Goal: Task Accomplishment & Management: Use online tool/utility

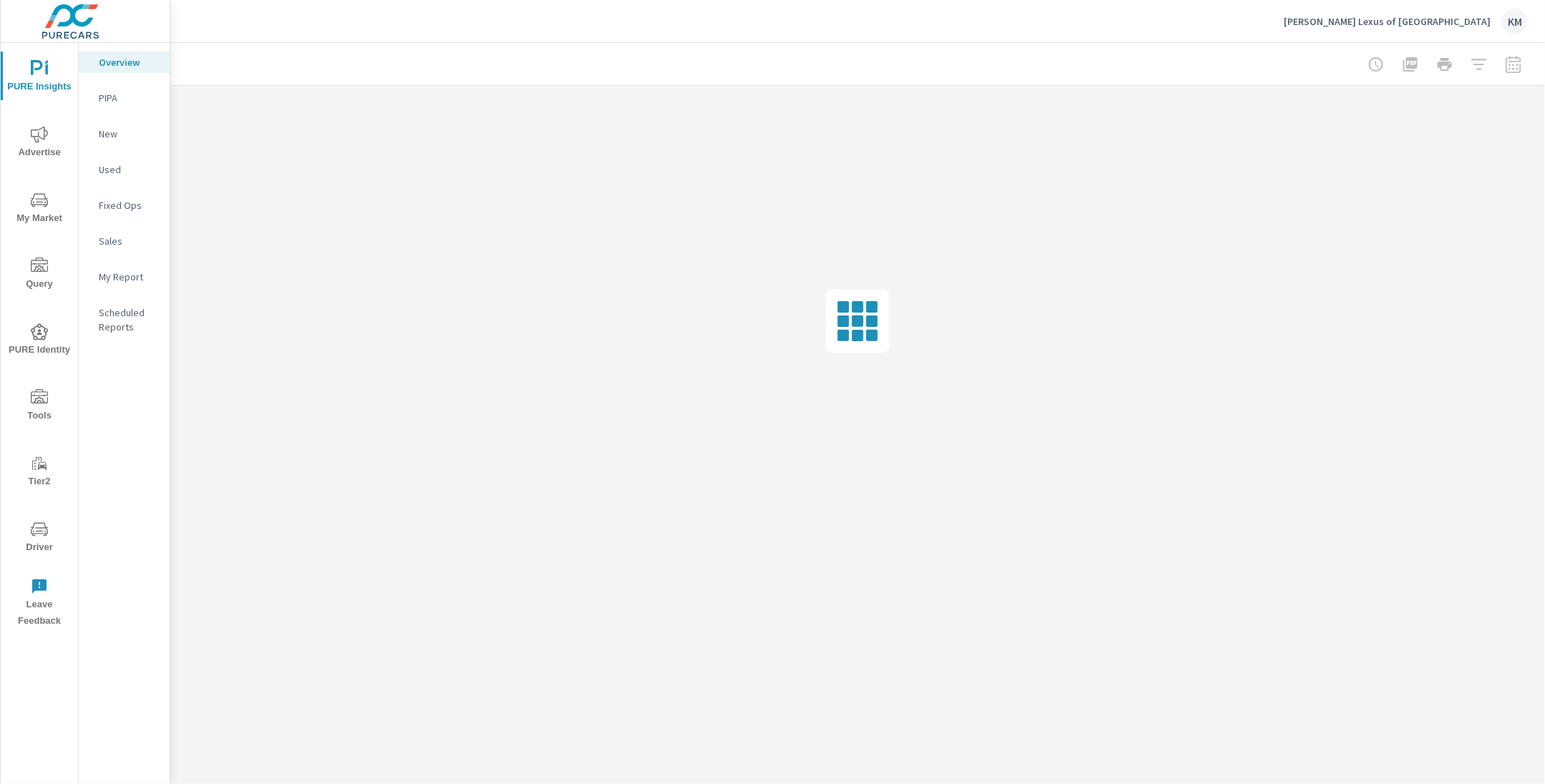
click at [1057, 29] on div "[PERSON_NAME] Lexus of [GEOGRAPHIC_DATA] KM" at bounding box center [858, 21] width 1340 height 42
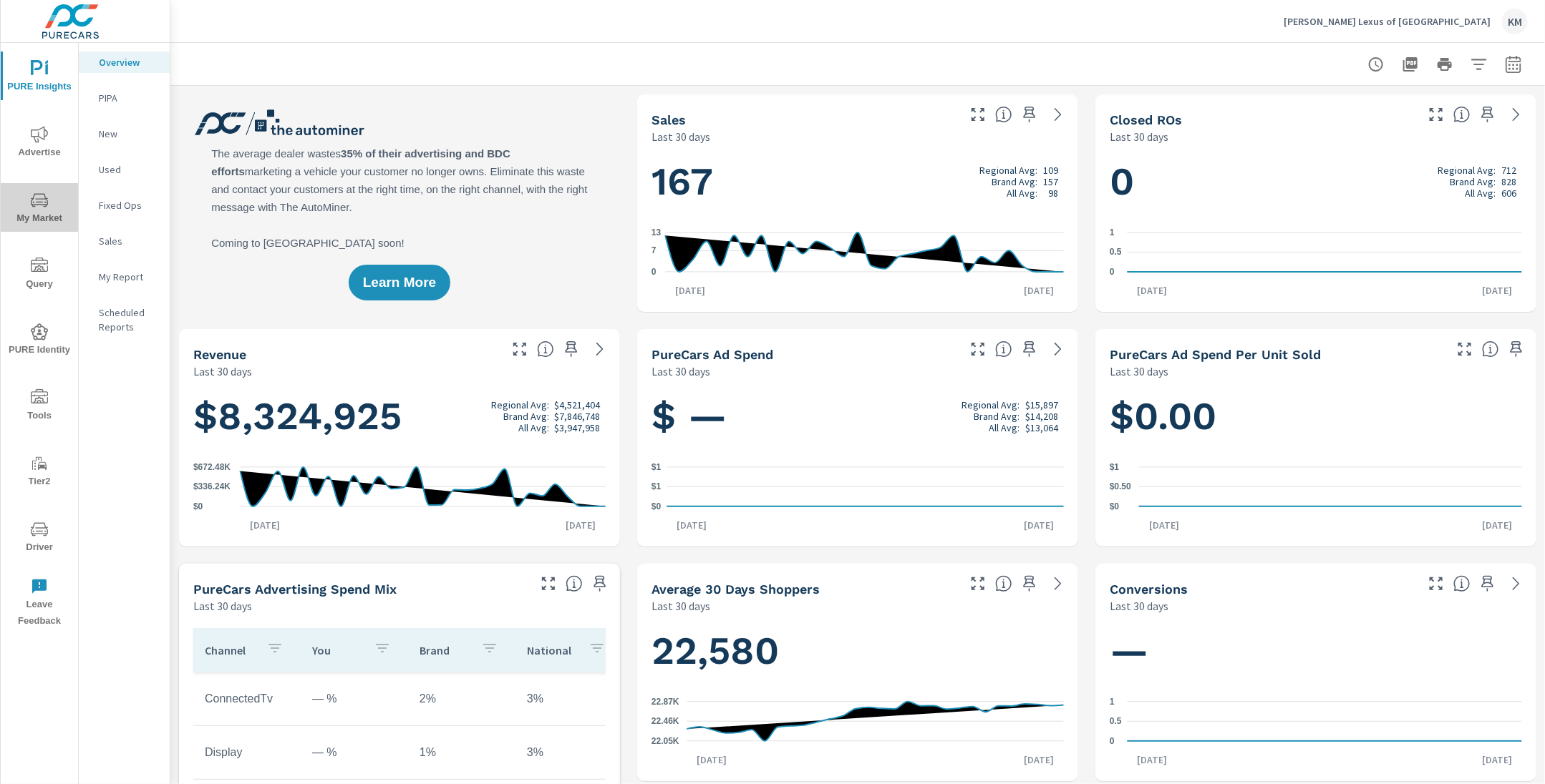
click at [30, 213] on span "My Market" at bounding box center [39, 209] width 69 height 35
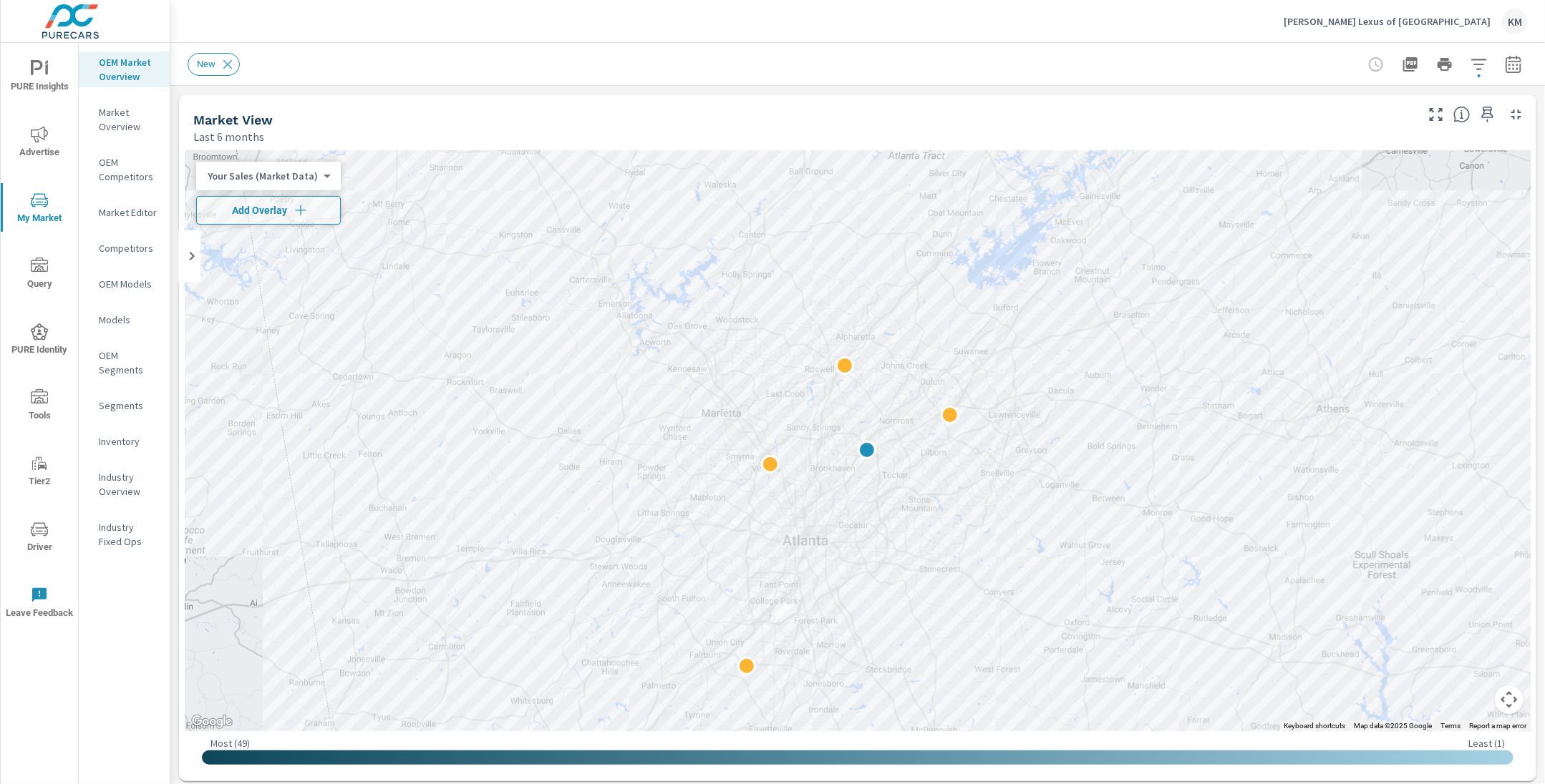
click at [787, 70] on div "New" at bounding box center [758, 64] width 1140 height 23
click at [1476, 65] on icon "button" at bounding box center [1479, 64] width 18 height 18
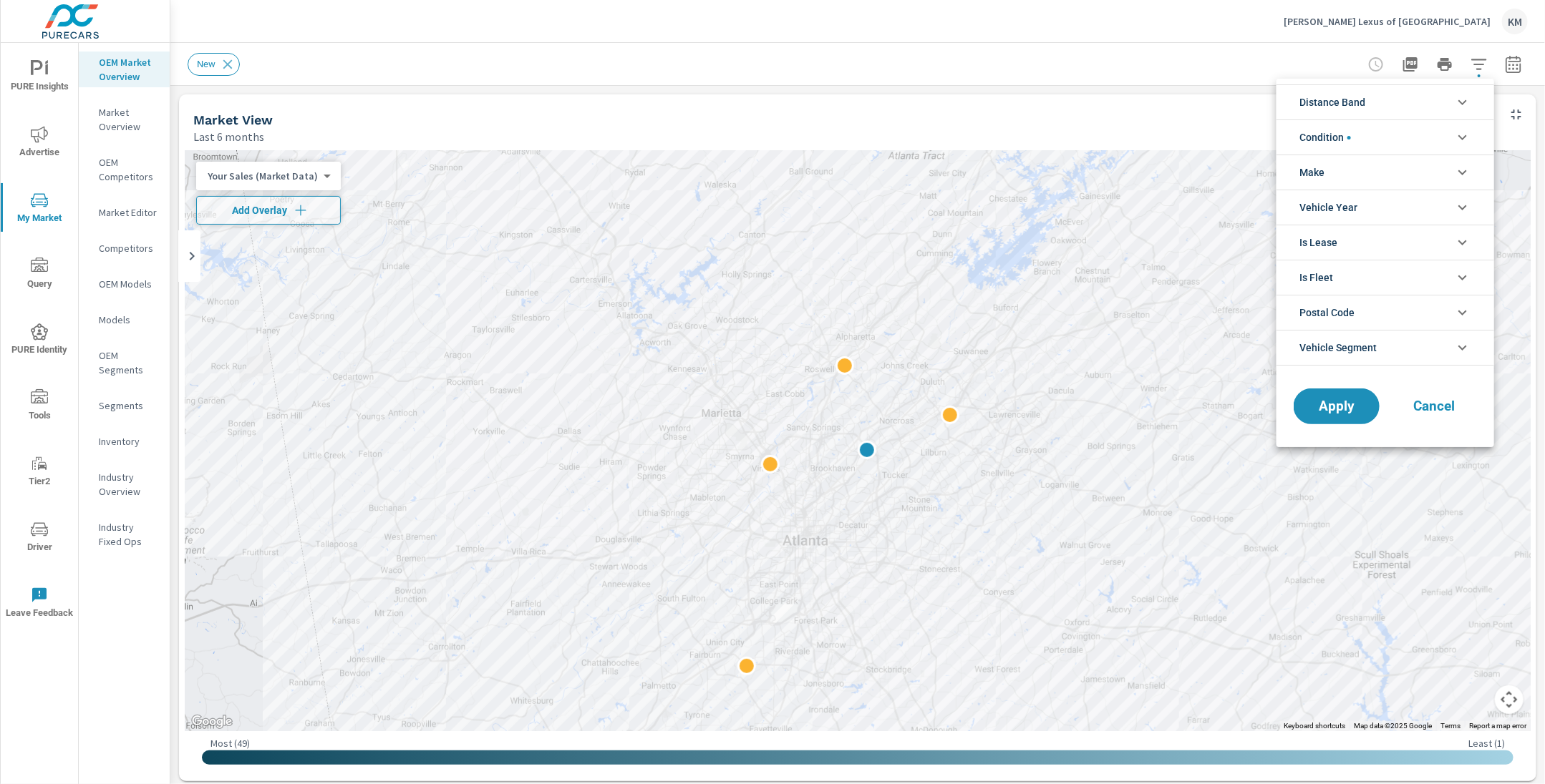
click at [1374, 102] on li "Distance Band" at bounding box center [1386, 102] width 218 height 35
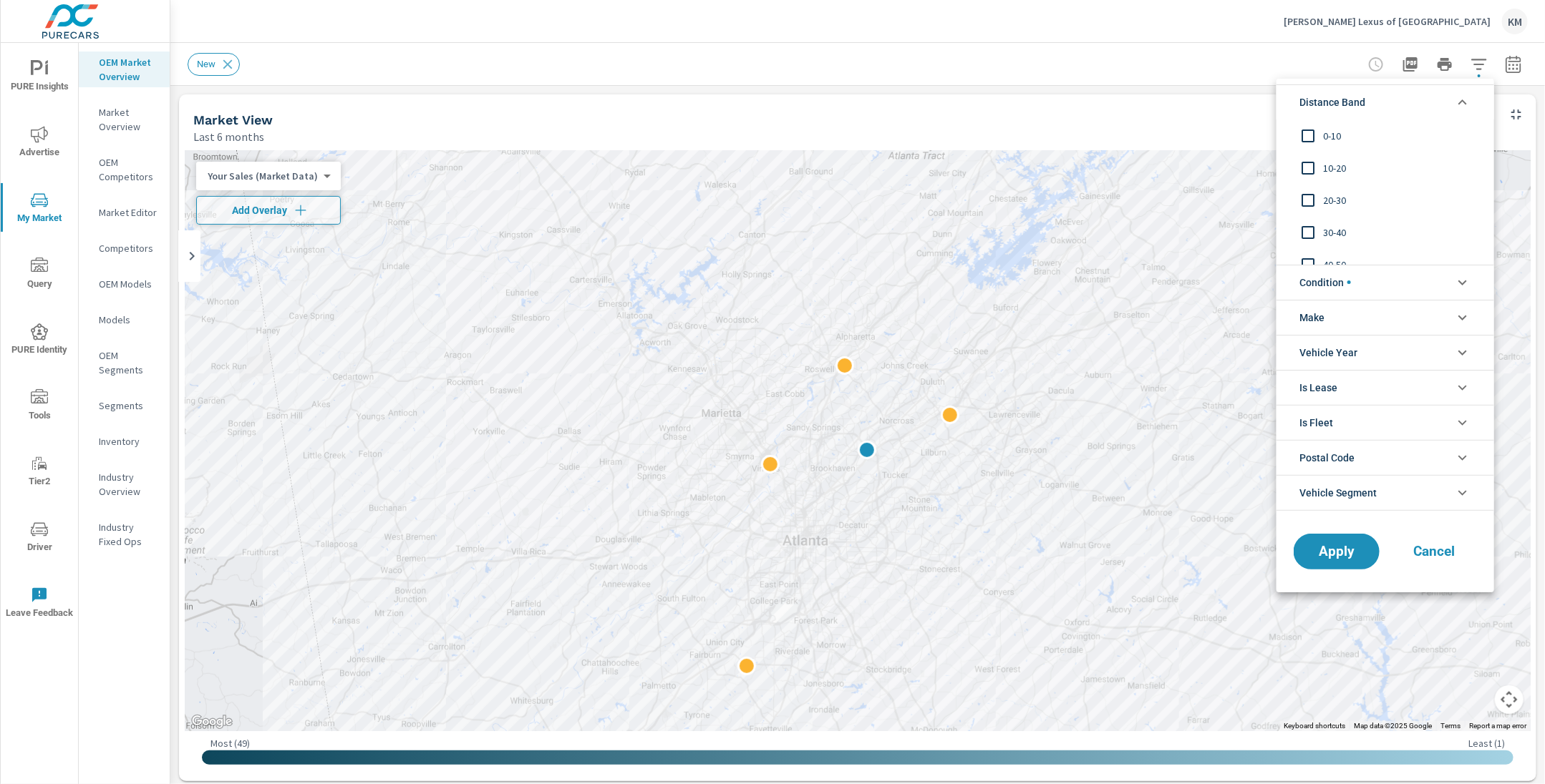
click at [1336, 134] on span "0-10" at bounding box center [1401, 135] width 157 height 18
click at [1342, 169] on span "10-20" at bounding box center [1401, 168] width 157 height 18
click at [1339, 212] on div "20-30" at bounding box center [1384, 200] width 215 height 32
click at [1329, 550] on span "Apply" at bounding box center [1337, 551] width 59 height 14
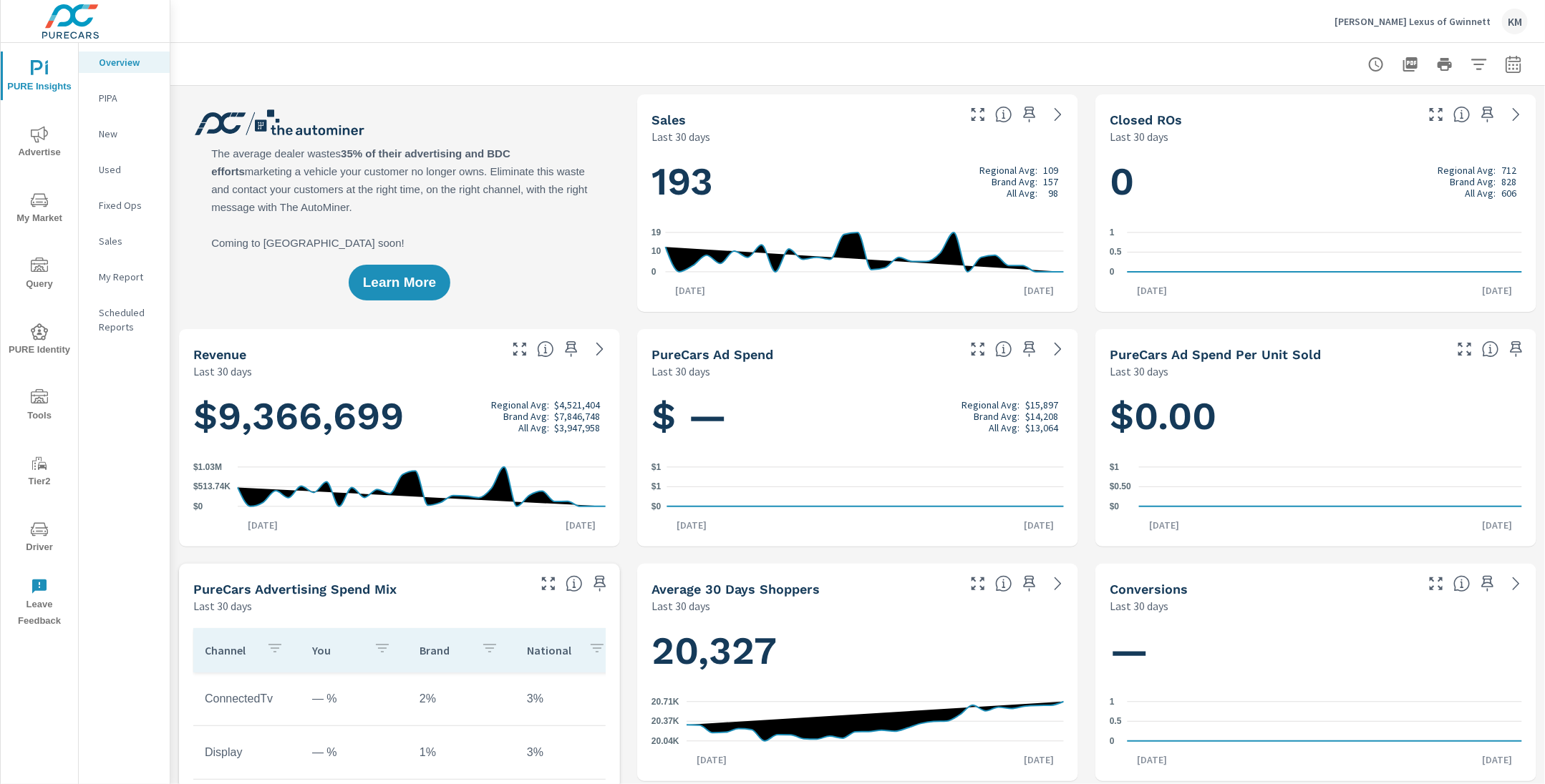
click at [729, 18] on div "Hennessy Lexus of Gwinnett KM" at bounding box center [858, 21] width 1340 height 42
click at [41, 207] on icon "nav menu" at bounding box center [39, 200] width 18 height 18
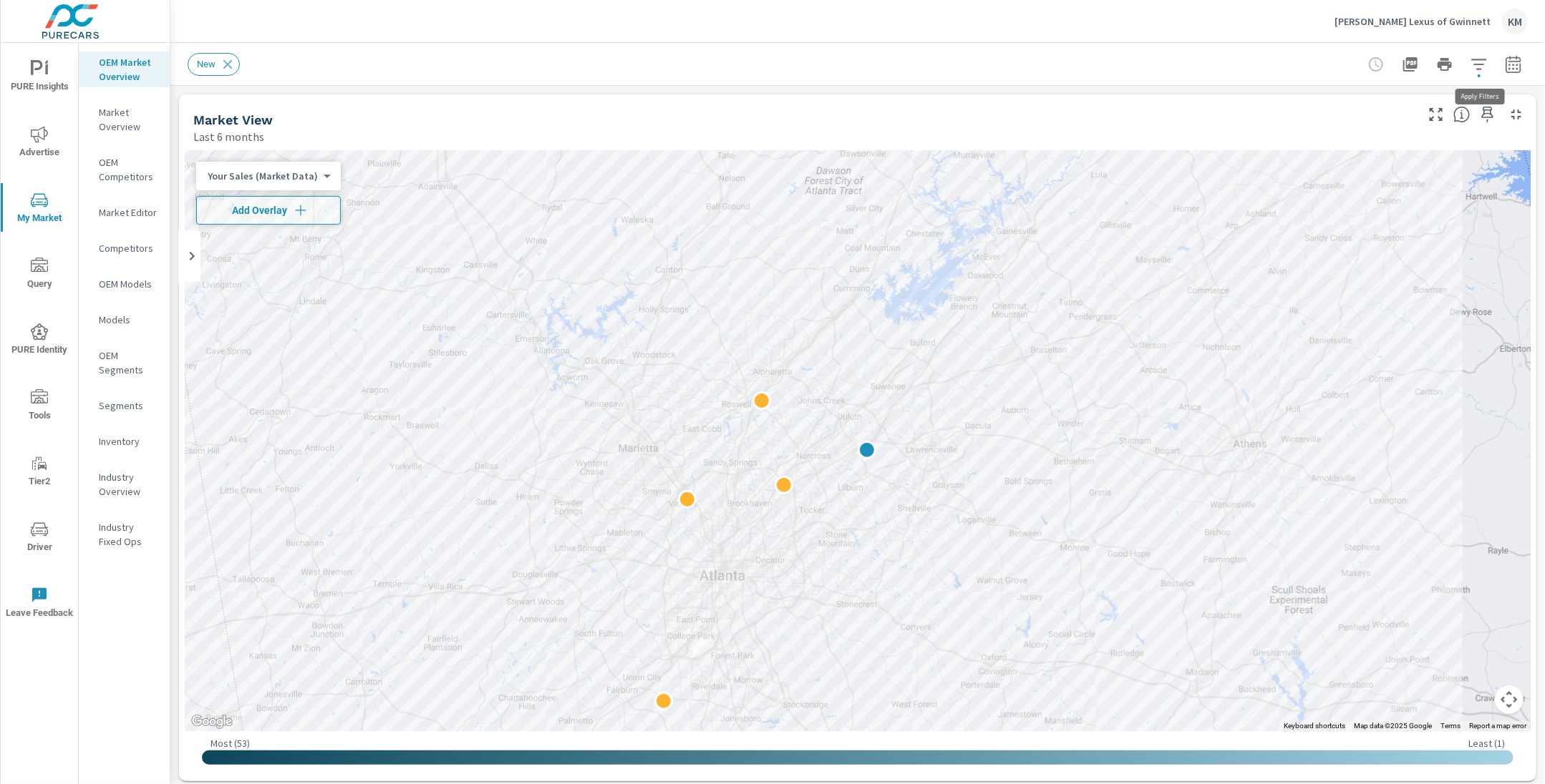
click at [1478, 60] on icon "button" at bounding box center [1479, 64] width 18 height 18
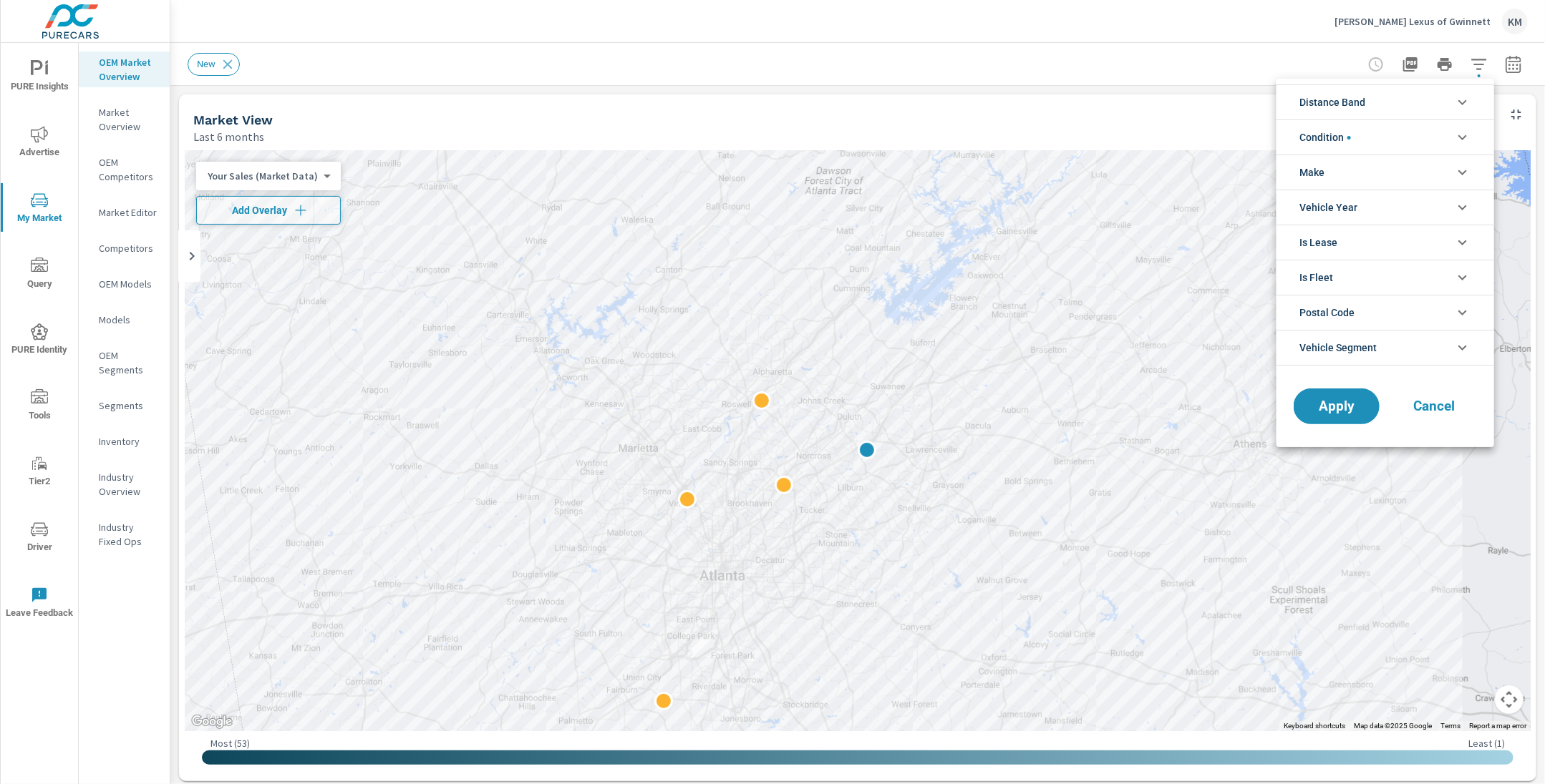
click at [1373, 102] on li "Distance Band" at bounding box center [1386, 102] width 218 height 35
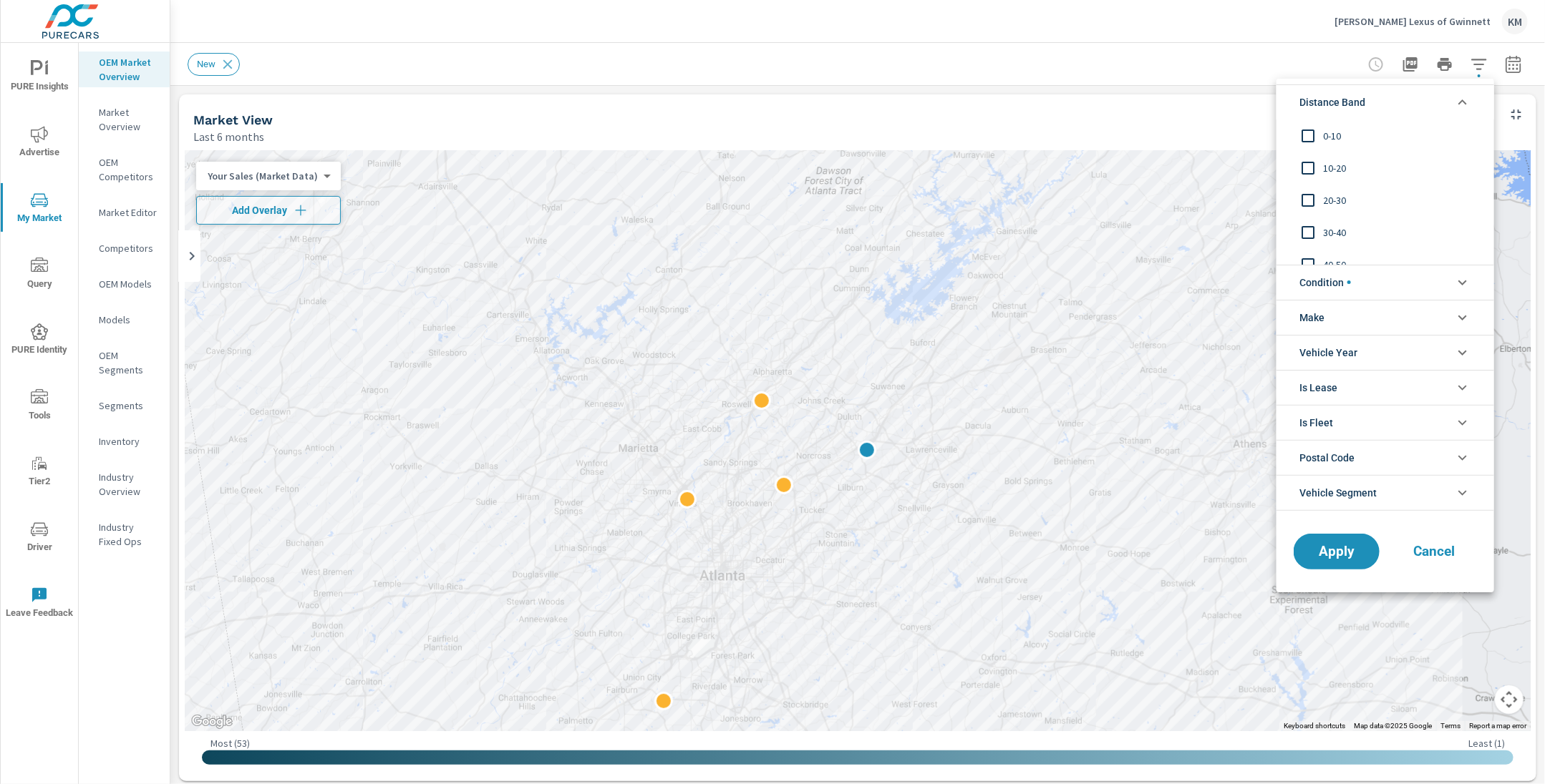
click at [1326, 129] on span "0-10" at bounding box center [1401, 135] width 157 height 18
click at [1323, 168] on span "10-20" at bounding box center [1401, 168] width 157 height 18
click at [1323, 201] on span "20-30" at bounding box center [1401, 200] width 157 height 18
click at [1315, 556] on button "Apply" at bounding box center [1337, 552] width 88 height 37
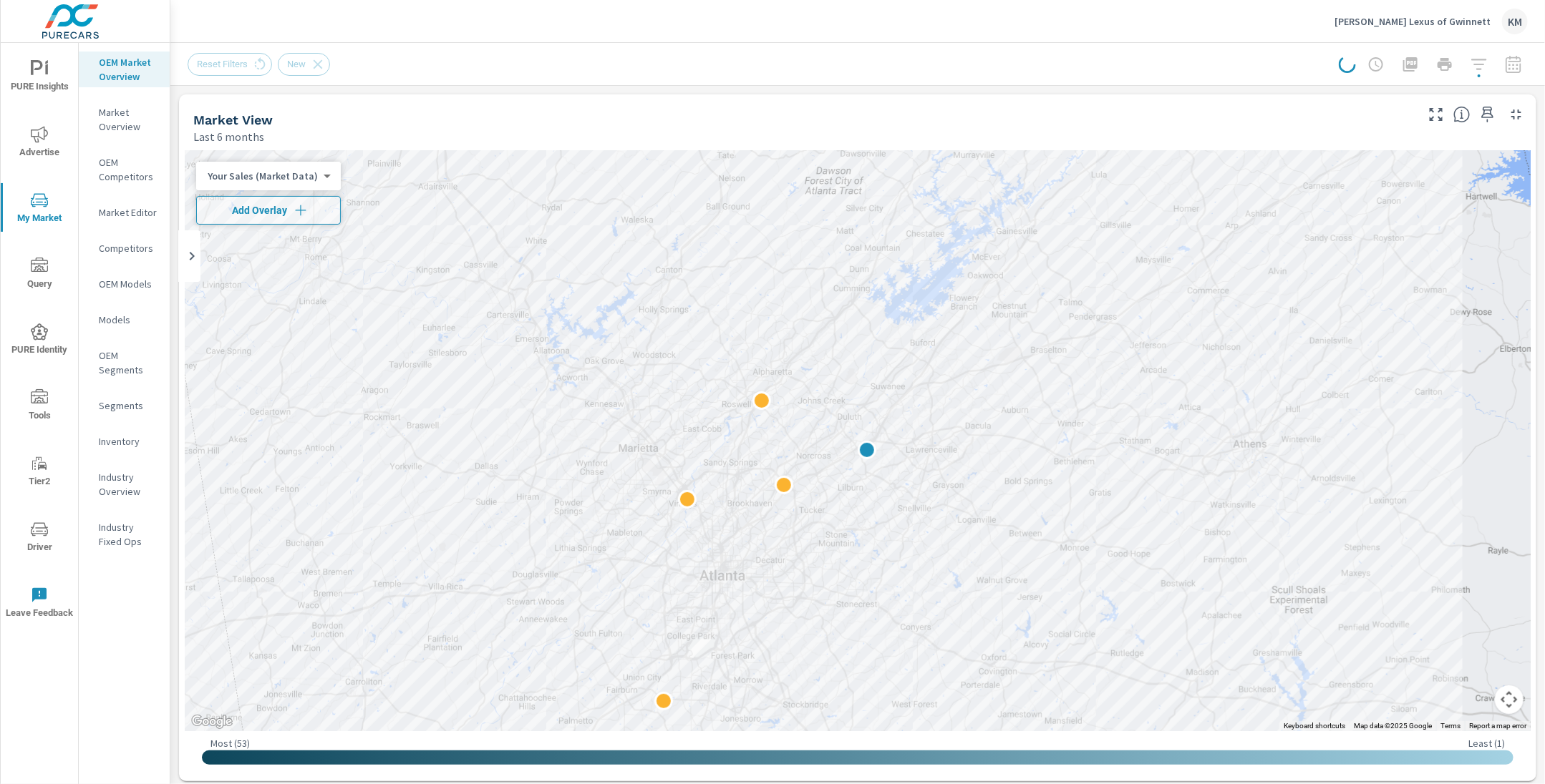
click at [941, 103] on div "Market View Last 6 months" at bounding box center [798, 120] width 1240 height 51
